Goal: Find specific page/section: Find specific page/section

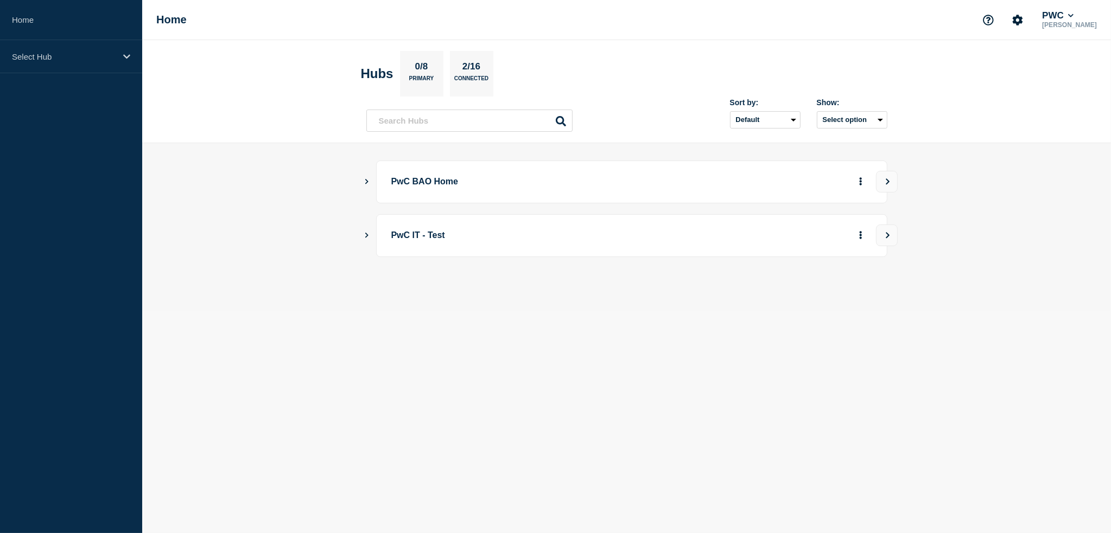
click at [367, 181] on icon "Show Connected Hubs" at bounding box center [366, 181] width 3 height 5
click at [817, 231] on button "See overview" at bounding box center [823, 237] width 58 height 22
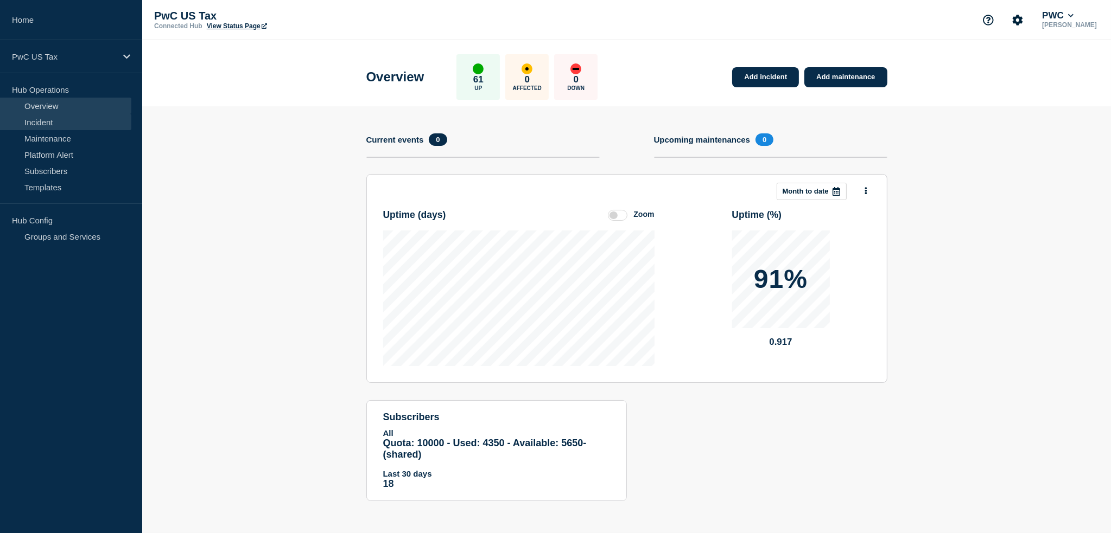
click at [49, 118] on link "Incident" at bounding box center [65, 122] width 131 height 16
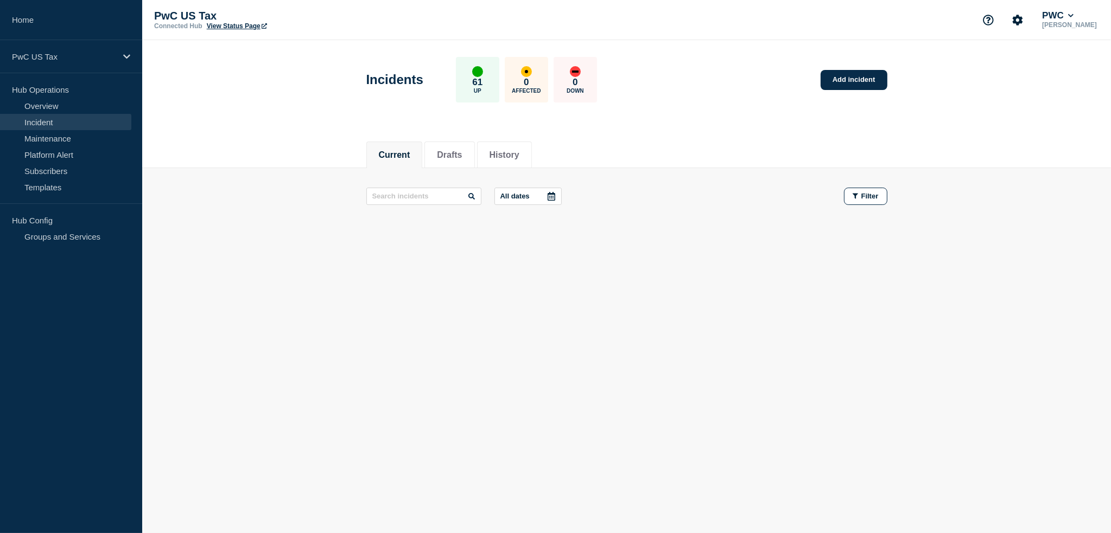
click at [421, 303] on div "Current Drafts History Current Drafts History All dates Filter" at bounding box center [626, 223] width 969 height 184
